Goal: Task Accomplishment & Management: Use online tool/utility

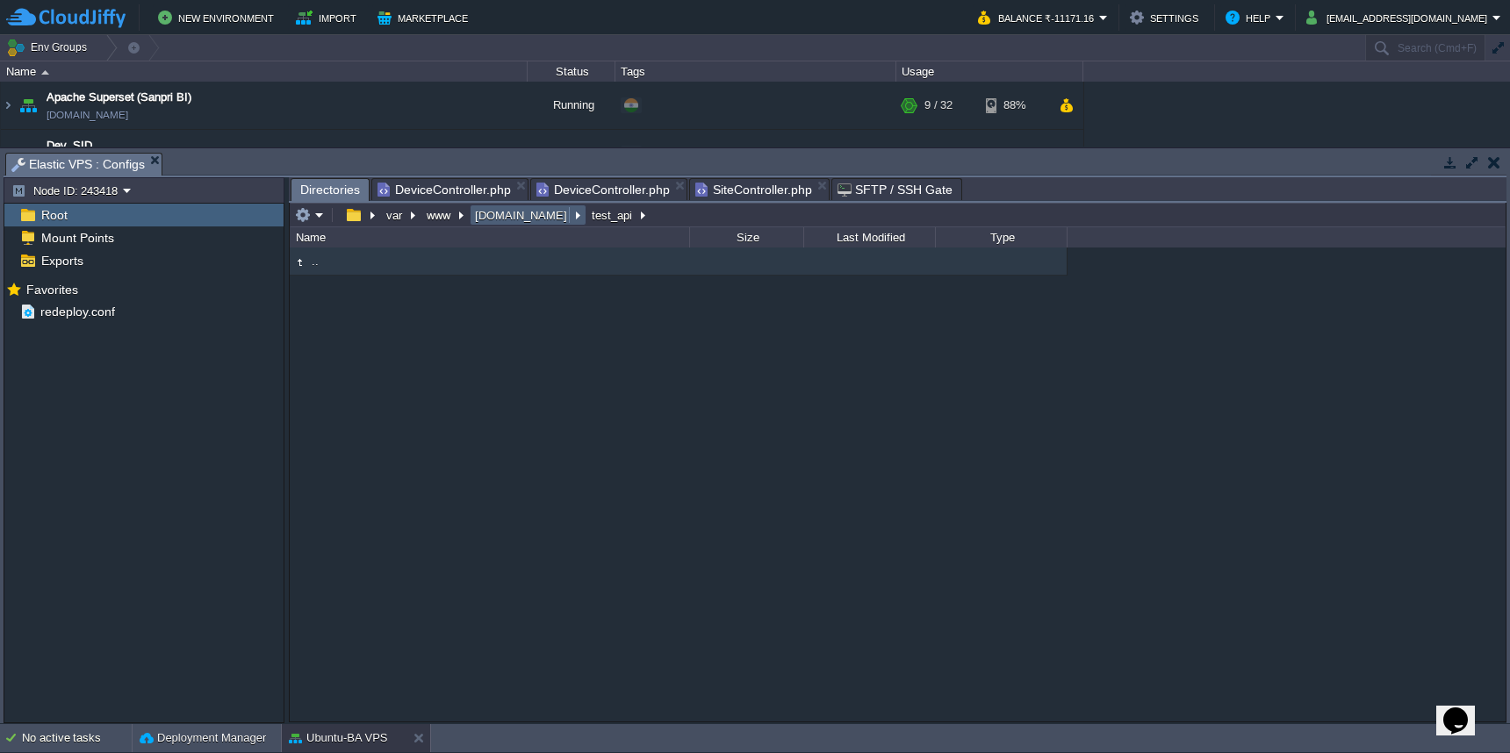
click at [509, 222] on button "[DOMAIN_NAME]" at bounding box center [521, 215] width 99 height 16
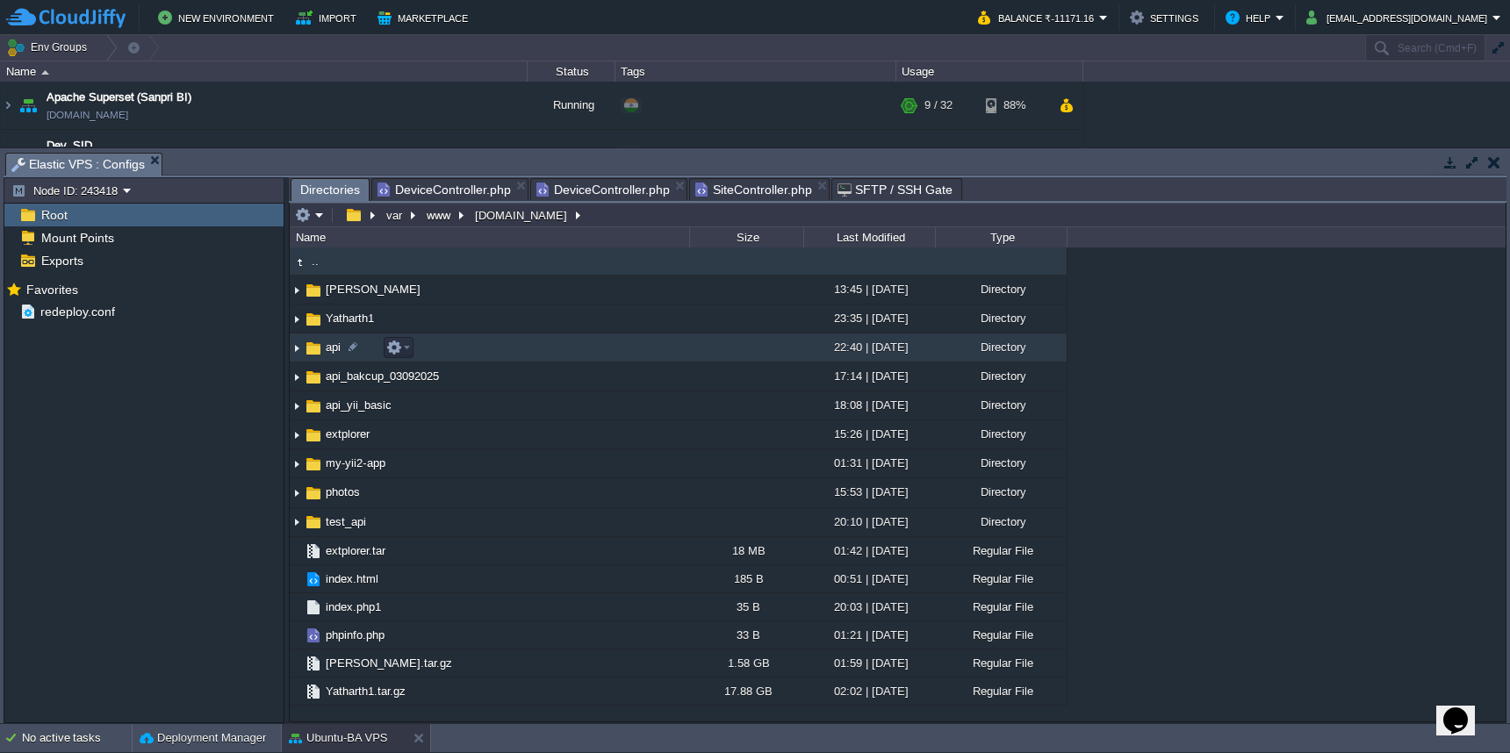
click at [470, 354] on td "api" at bounding box center [489, 348] width 399 height 29
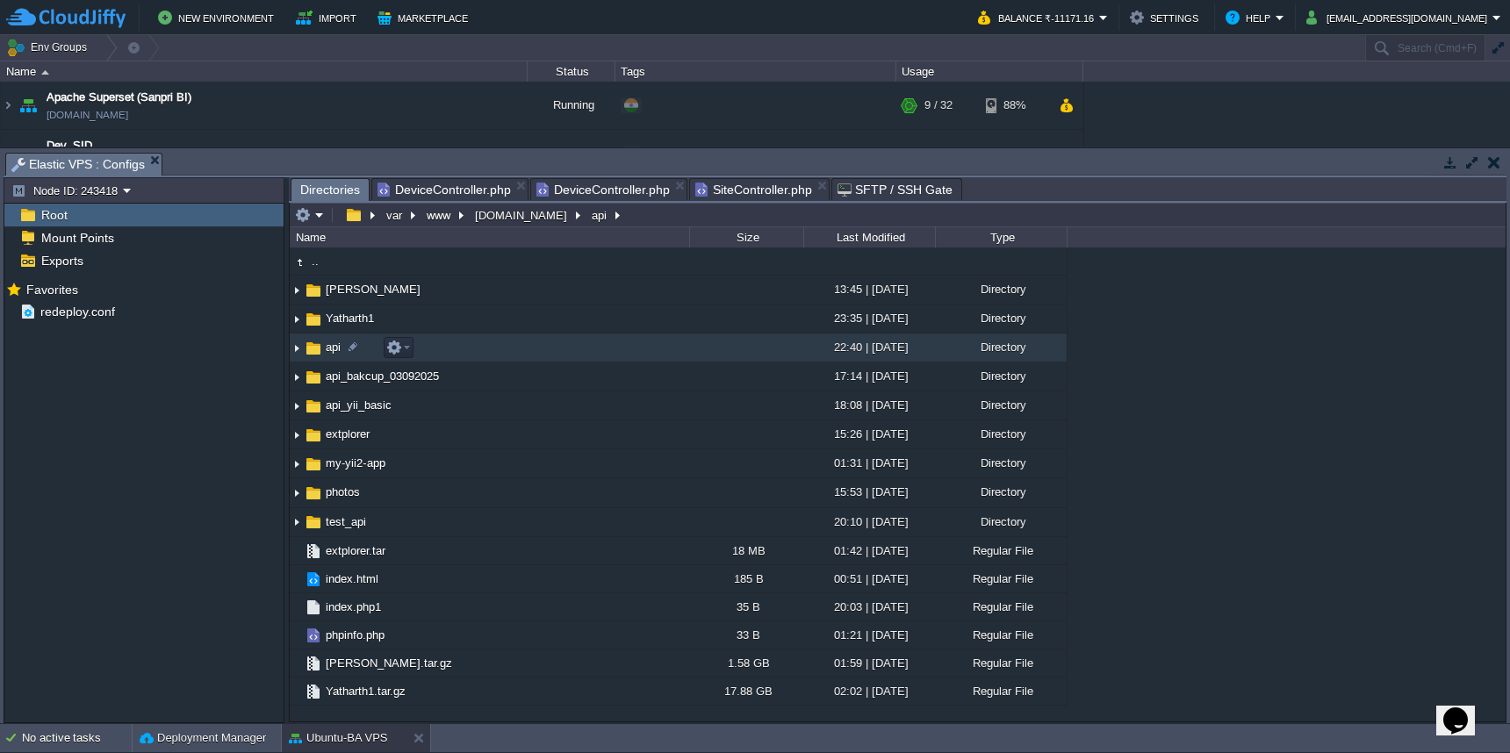
click at [470, 354] on td "api" at bounding box center [489, 348] width 399 height 29
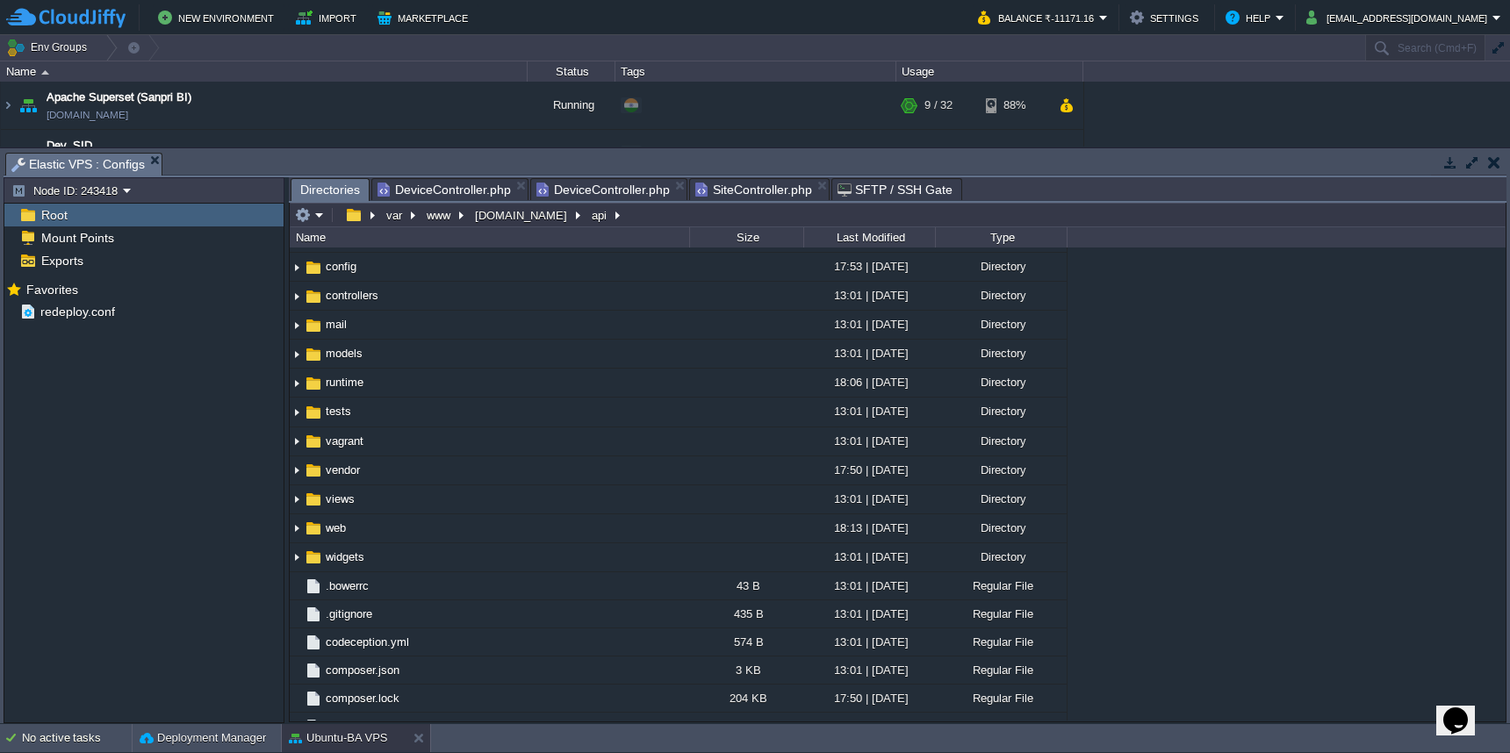
scroll to position [54, 0]
click at [501, 216] on button "[DOMAIN_NAME]" at bounding box center [521, 215] width 99 height 16
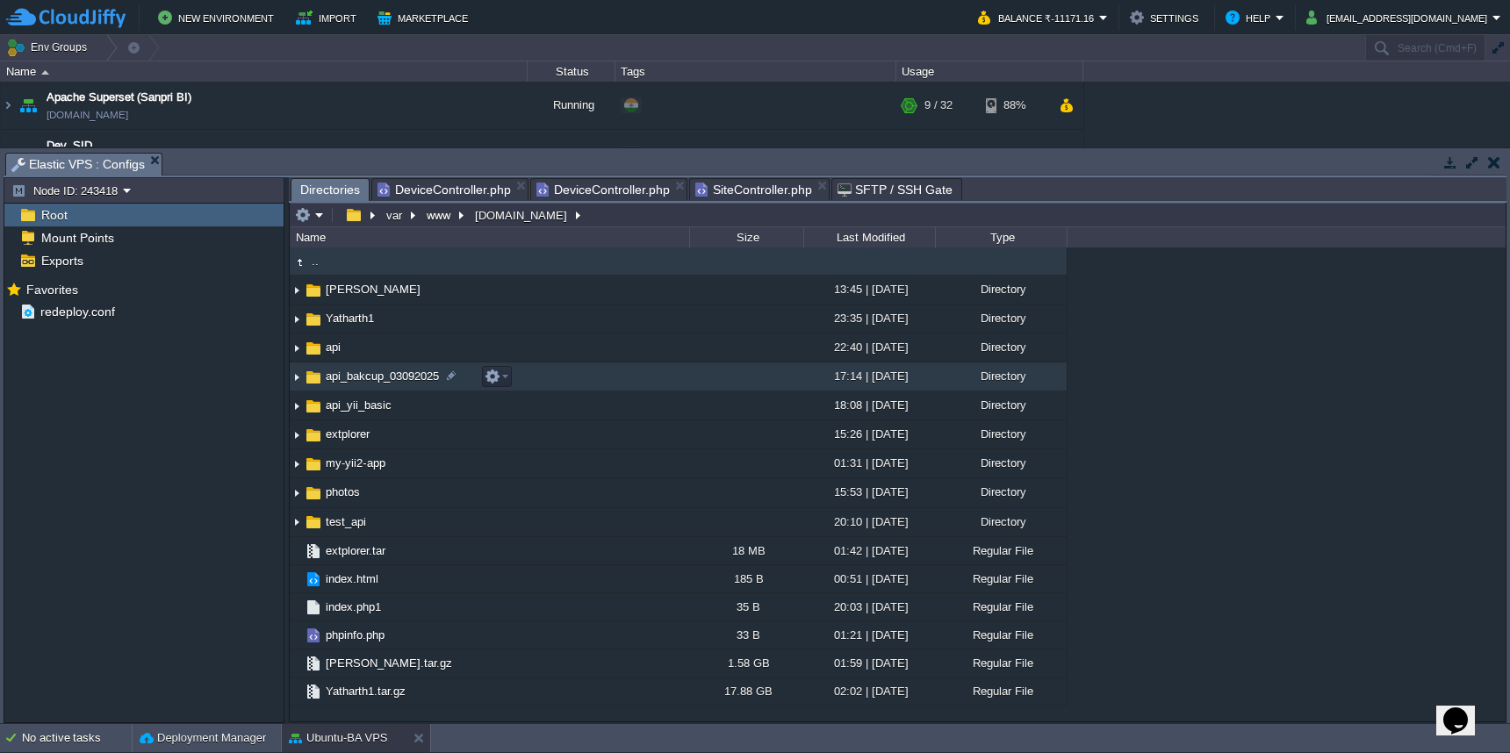
click at [565, 378] on td "api_bakcup_03092025" at bounding box center [489, 376] width 399 height 29
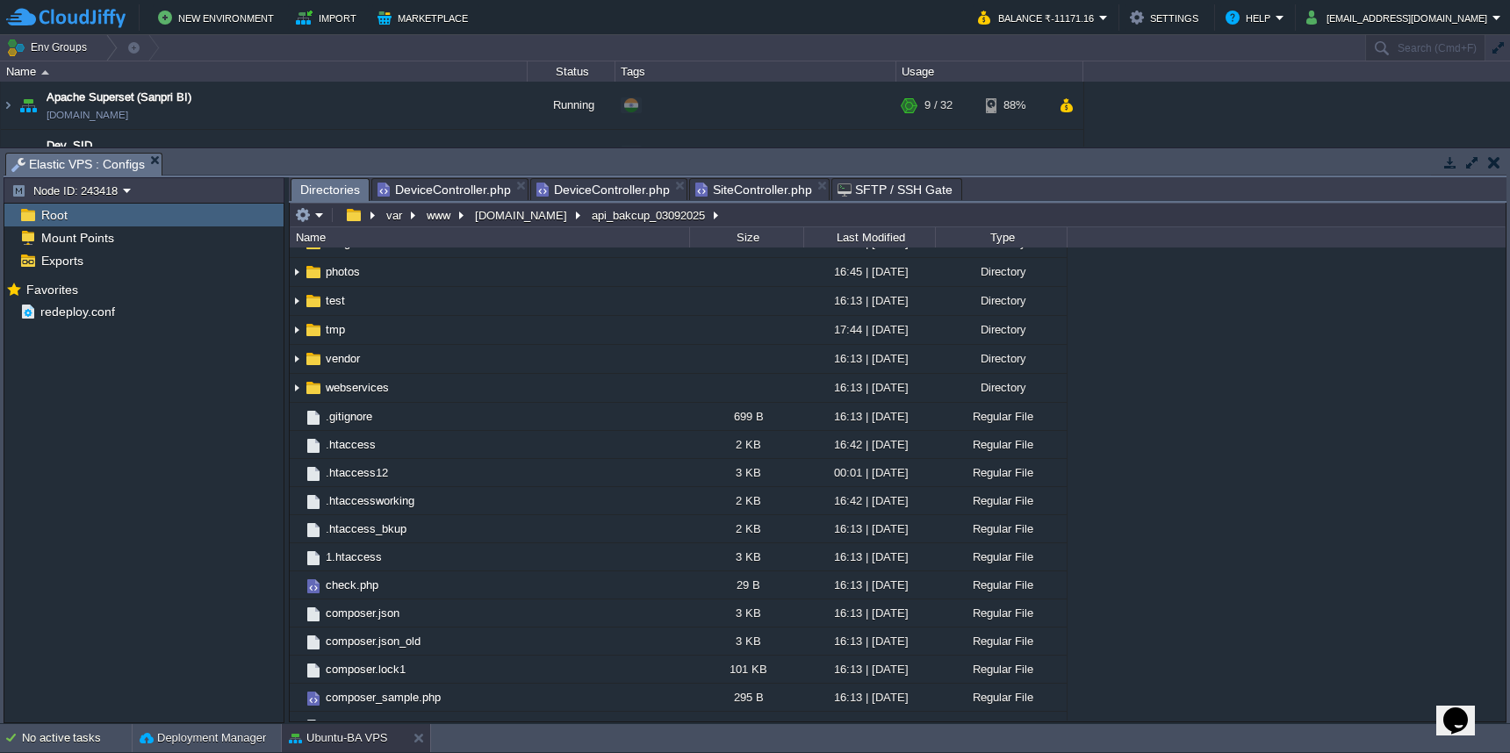
scroll to position [325, 0]
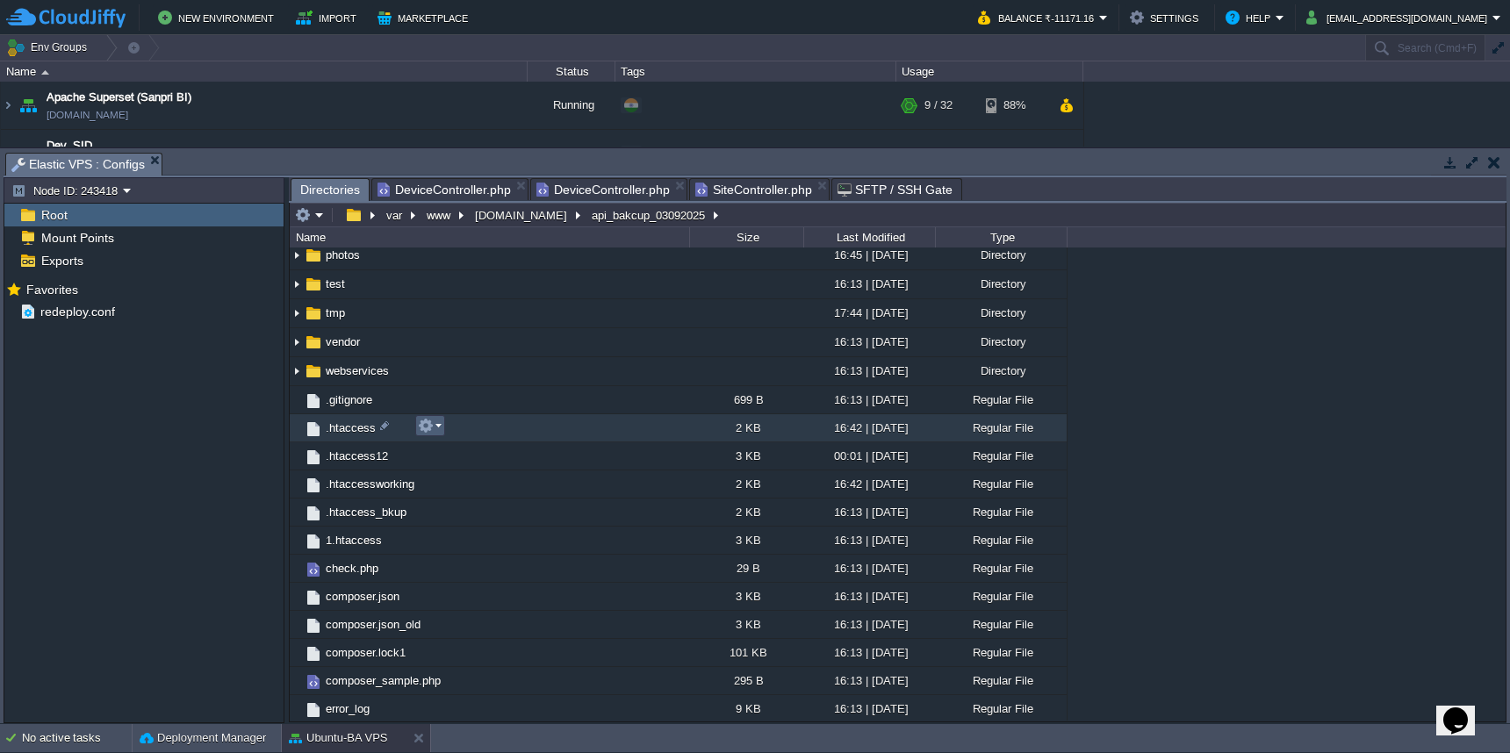
click at [441, 427] on td at bounding box center [430, 425] width 30 height 21
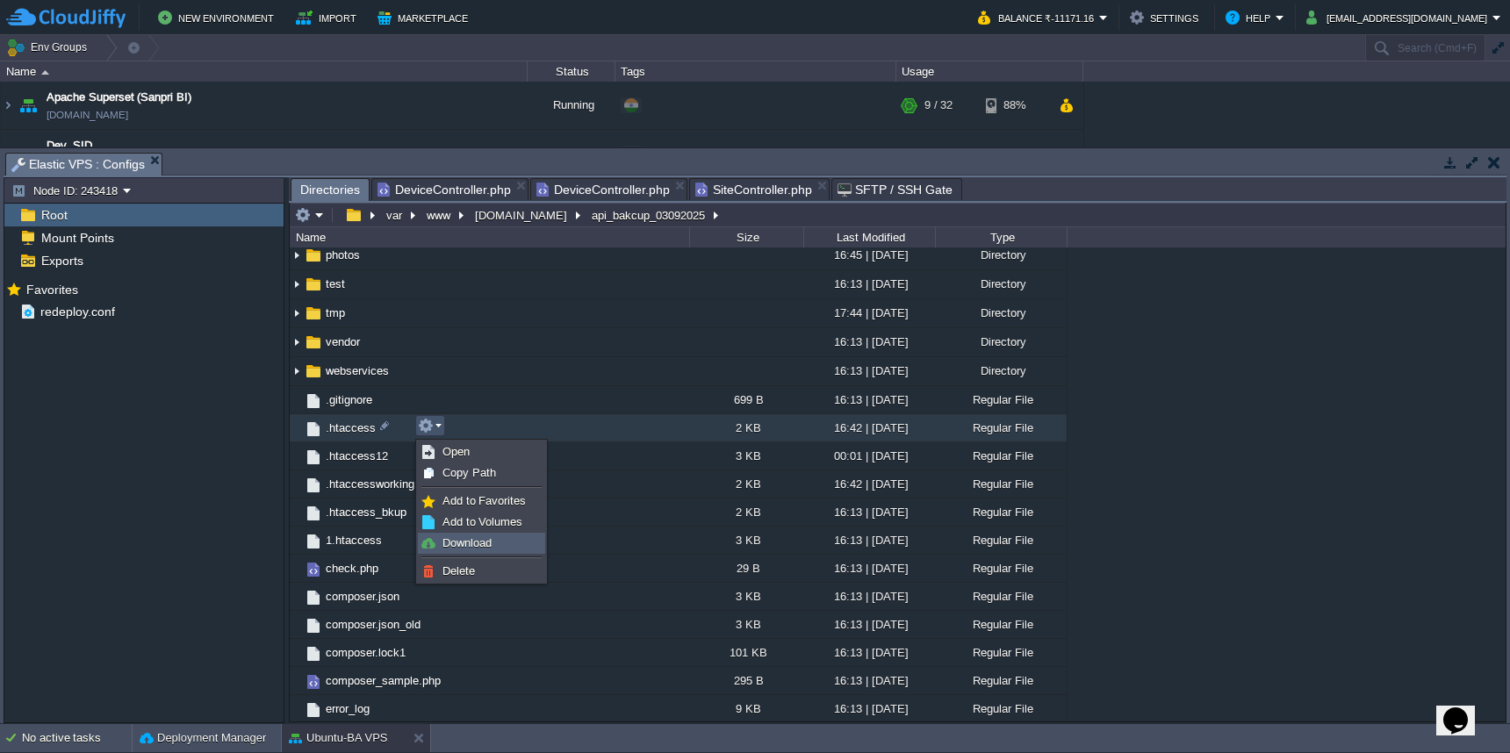
click at [463, 537] on span "Download" at bounding box center [466, 542] width 49 height 13
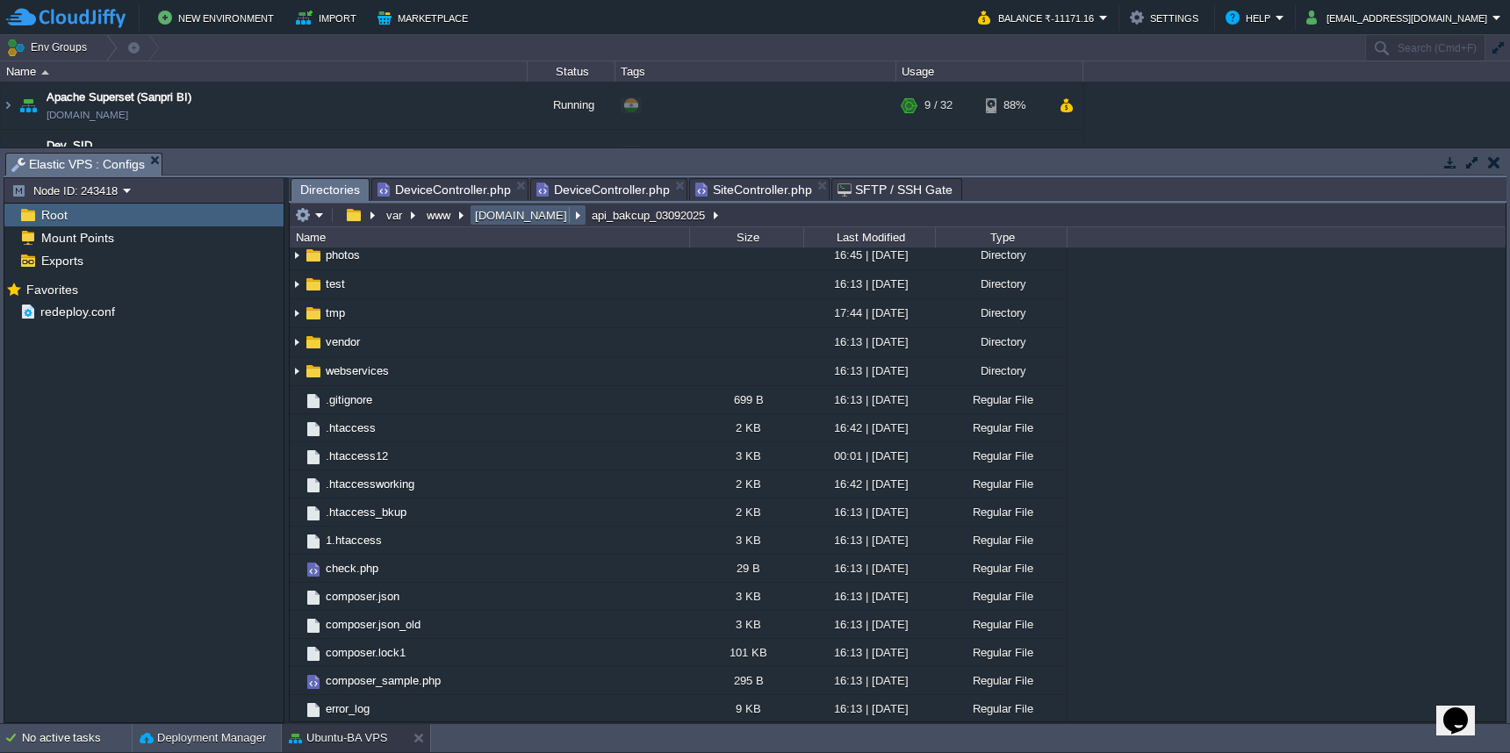
click at [504, 220] on button "[DOMAIN_NAME]" at bounding box center [521, 215] width 99 height 16
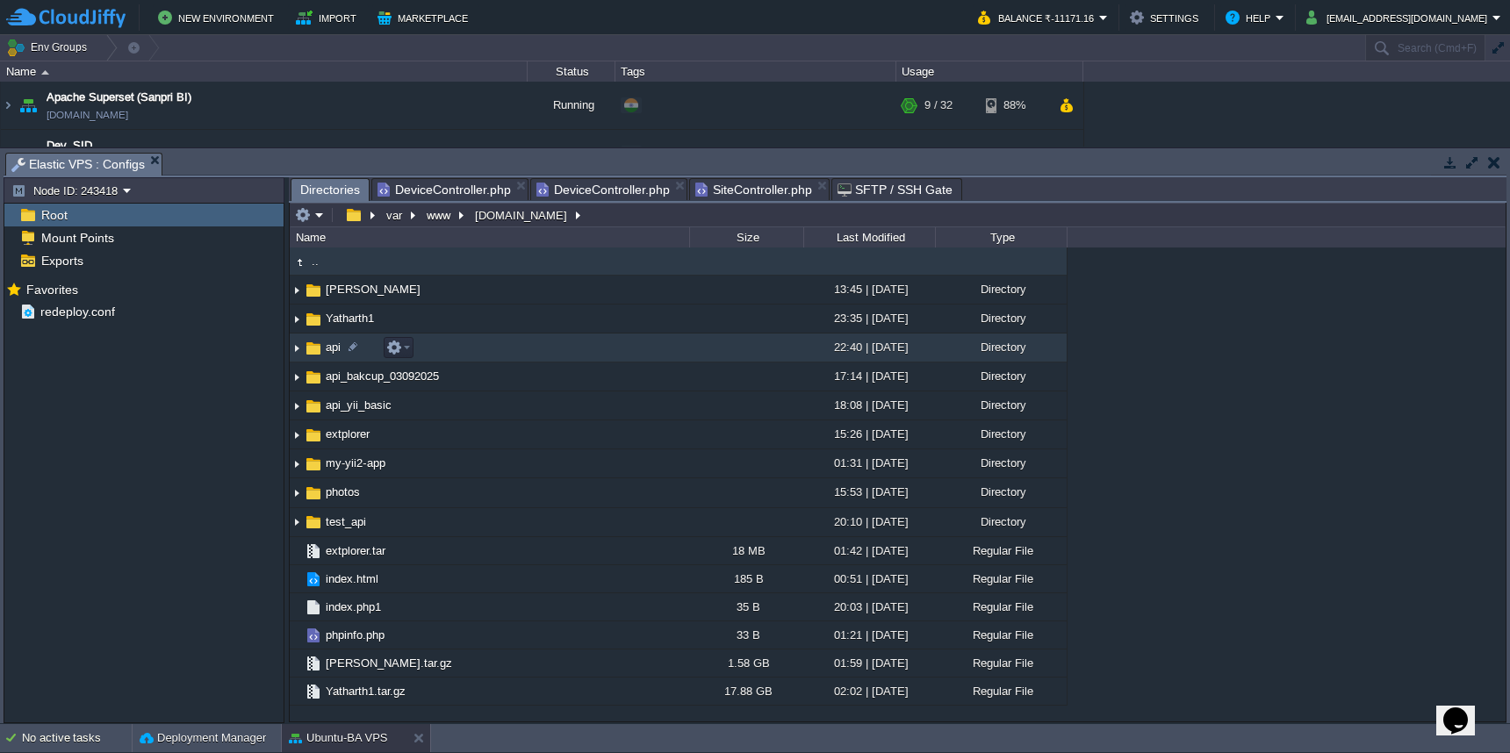
click at [545, 341] on td "api" at bounding box center [489, 348] width 399 height 29
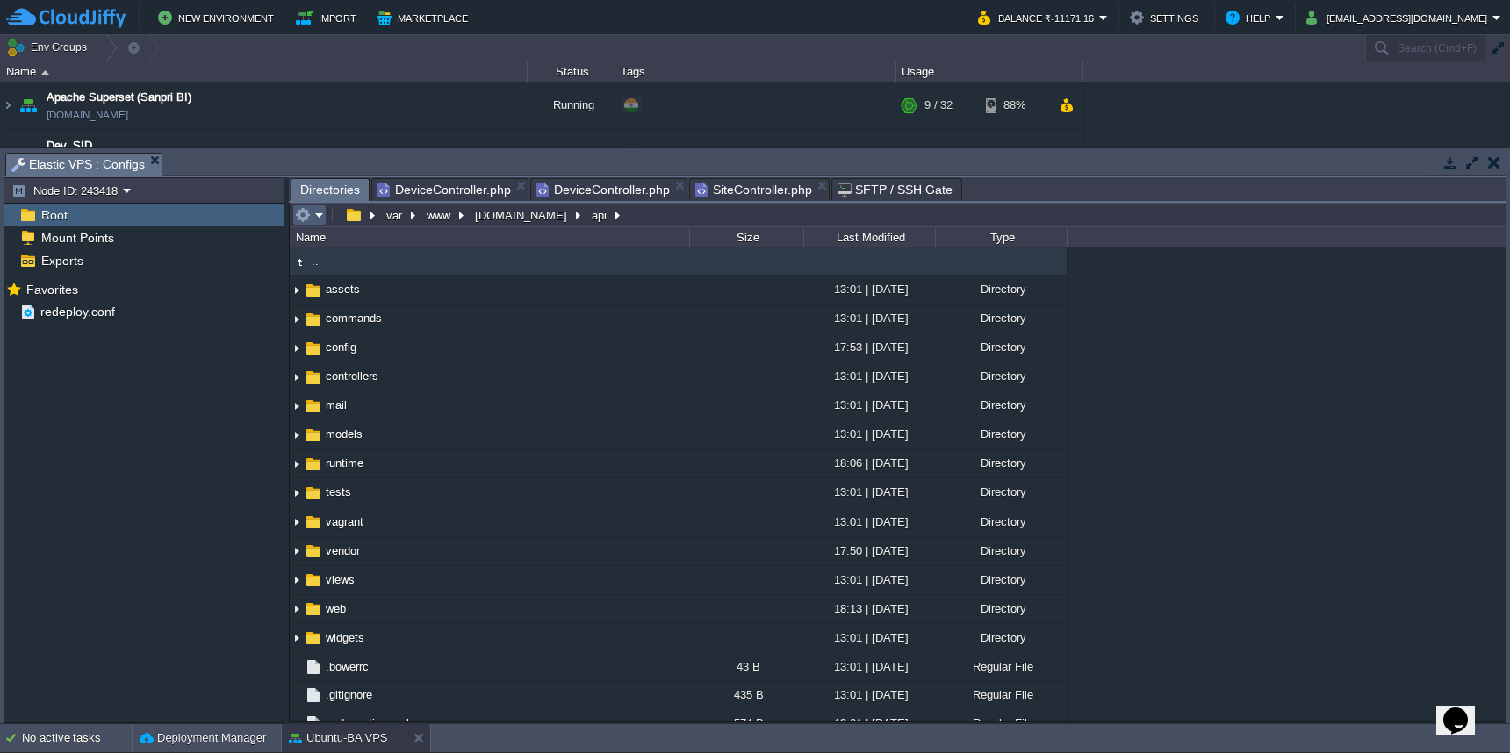
click at [319, 219] on em at bounding box center [309, 215] width 29 height 16
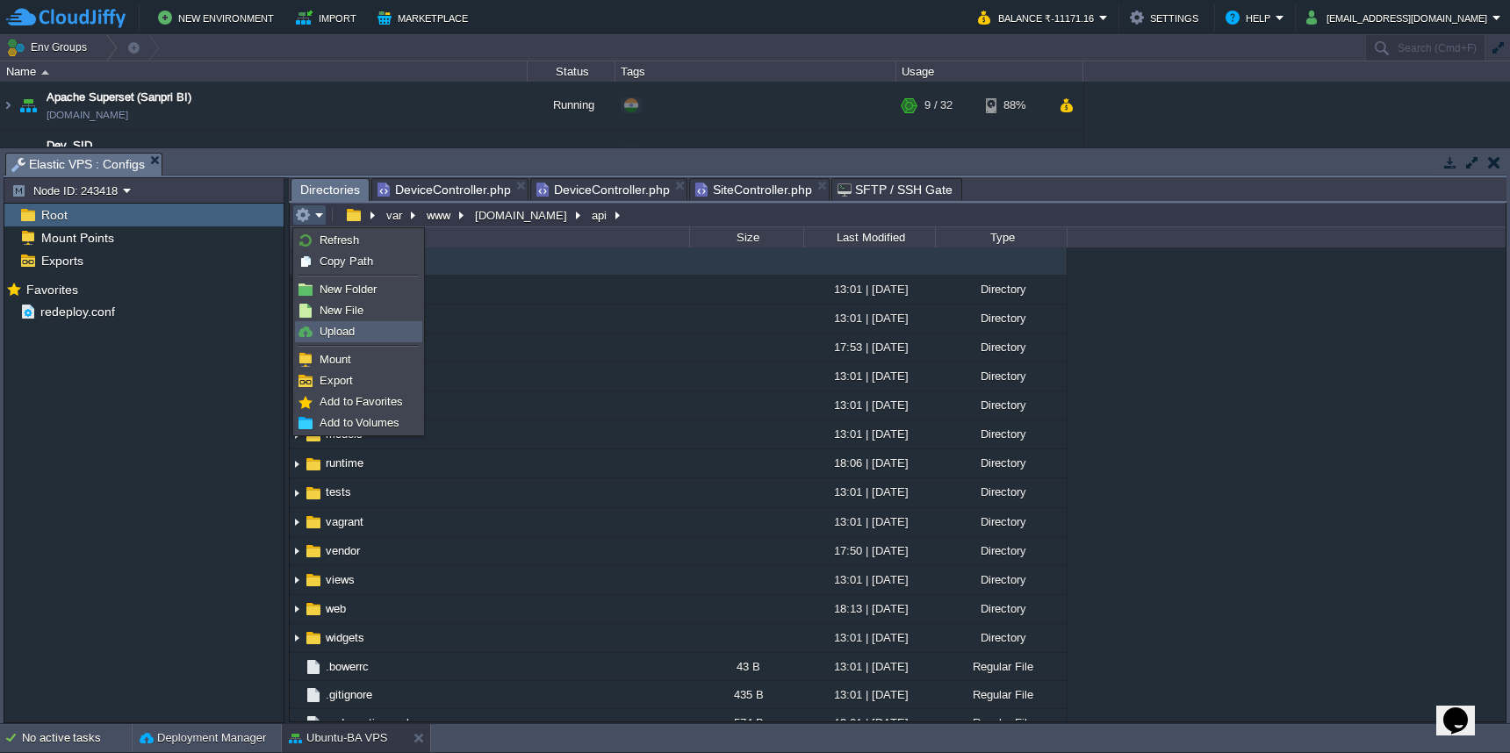
click at [329, 330] on span "Upload" at bounding box center [336, 331] width 35 height 13
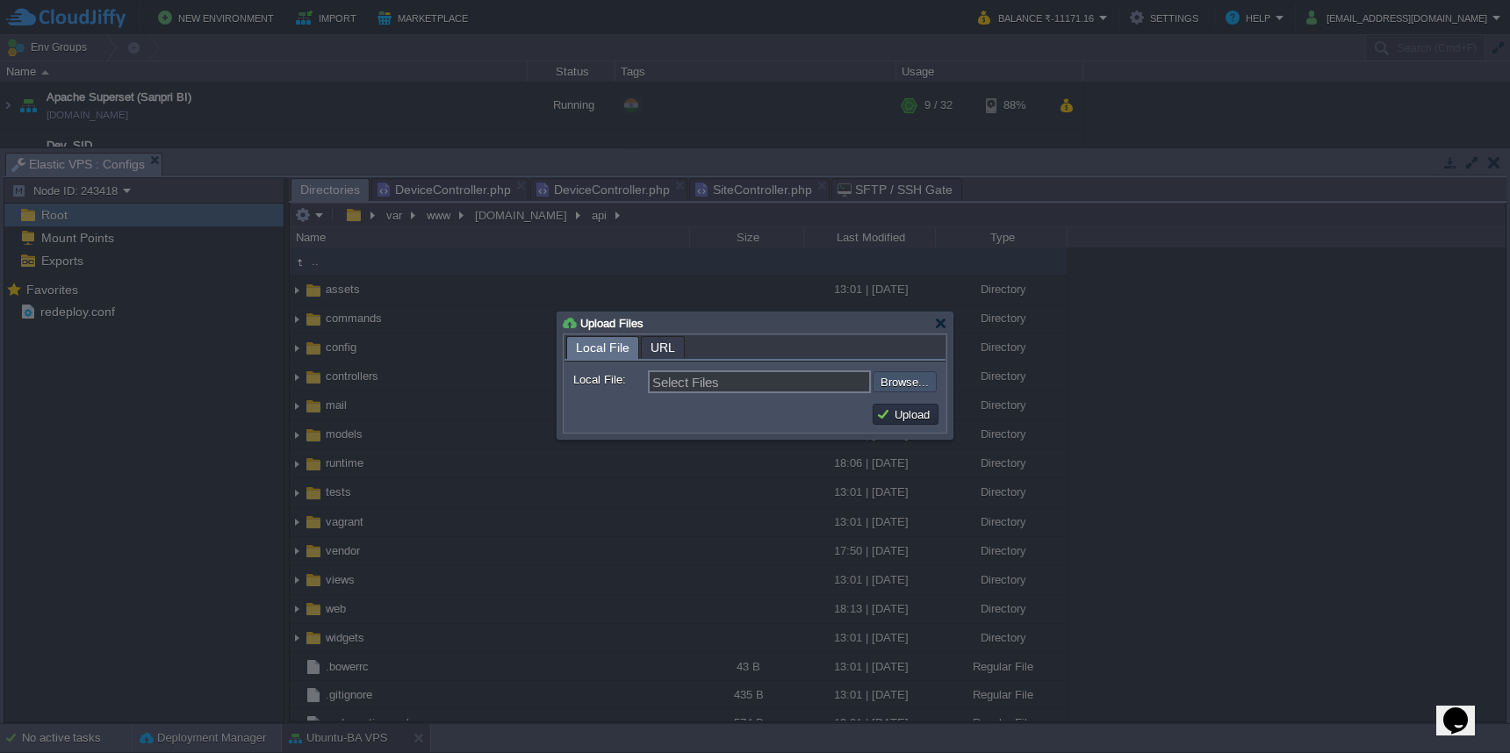
click at [897, 389] on input "file" at bounding box center [825, 381] width 222 height 21
type input "C:\fakepath\htaccess"
type input "htaccess"
click at [910, 417] on button "Upload" at bounding box center [905, 414] width 59 height 16
